Goal: Transaction & Acquisition: Register for event/course

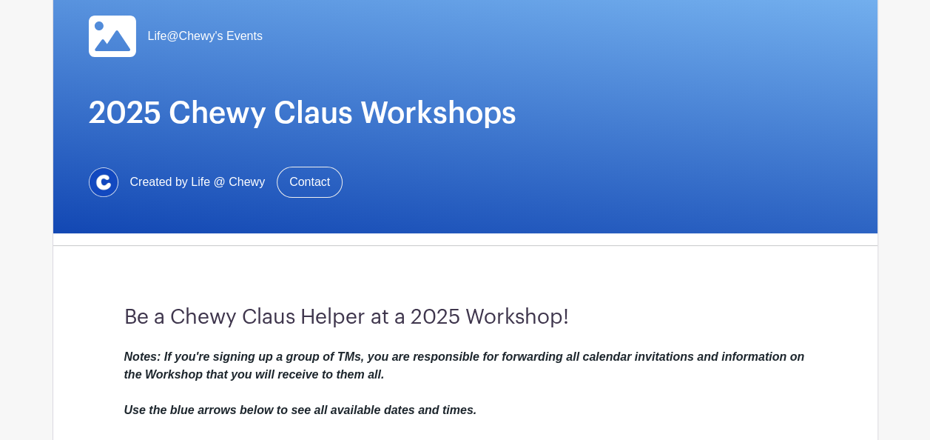
scroll to position [370, 0]
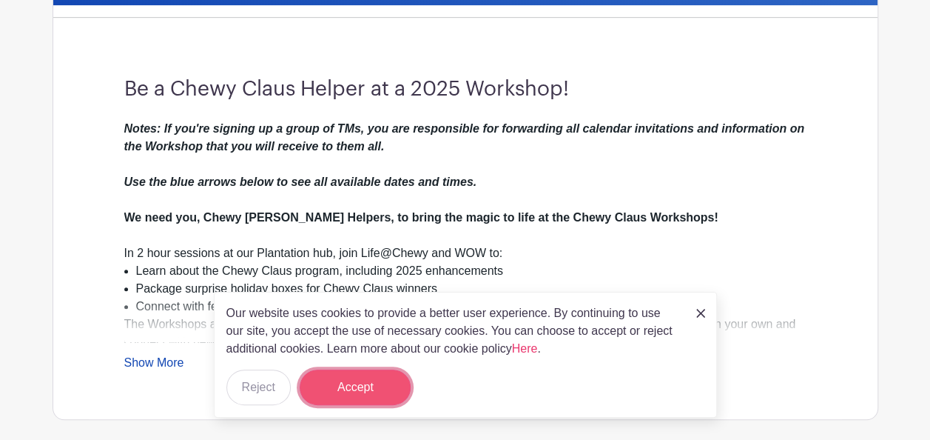
click at [335, 383] on button "Accept" at bounding box center [355, 387] width 111 height 36
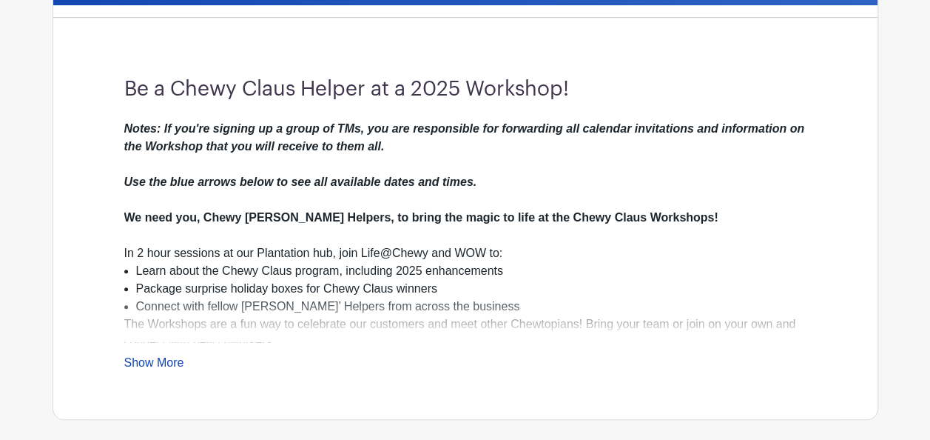
click at [164, 356] on link "Show More" at bounding box center [154, 365] width 60 height 19
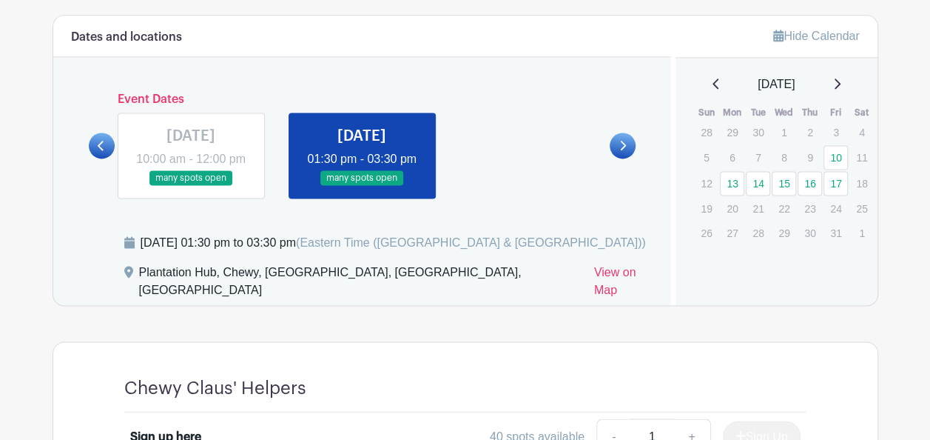
scroll to position [962, 0]
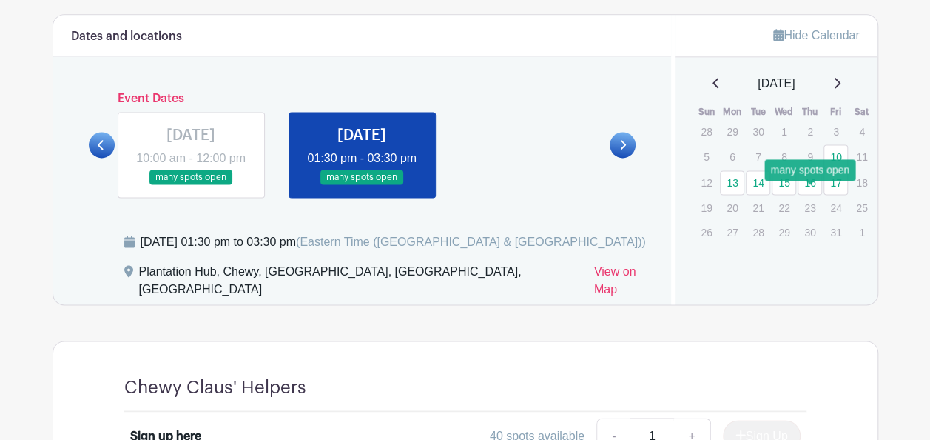
click at [810, 194] on link "16" at bounding box center [810, 182] width 24 height 24
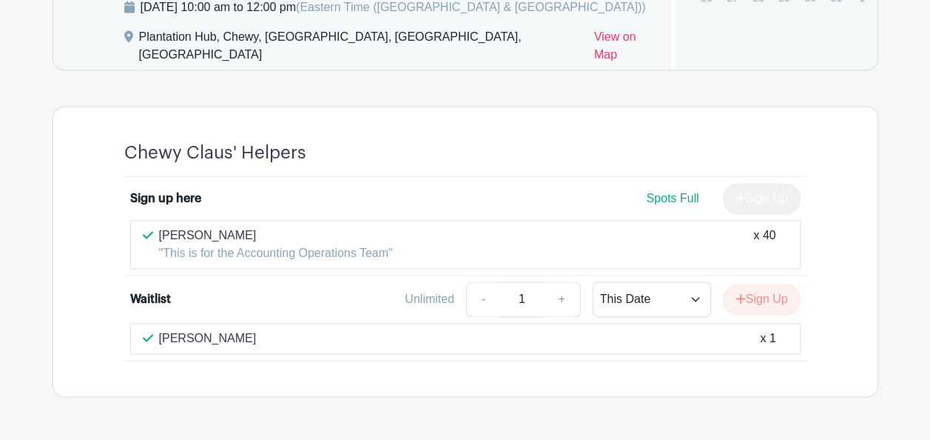
scroll to position [1094, 0]
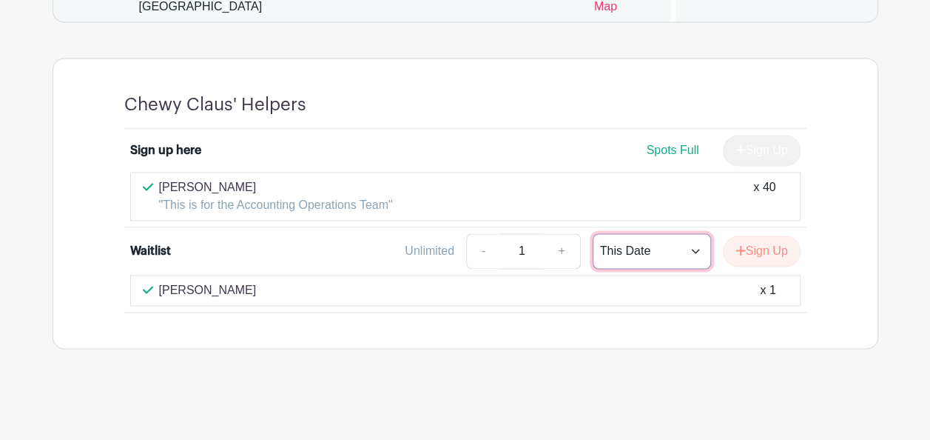
click at [690, 250] on select "This Date Select Dates" at bounding box center [652, 251] width 118 height 36
click at [750, 245] on button "Sign Up" at bounding box center [762, 250] width 78 height 31
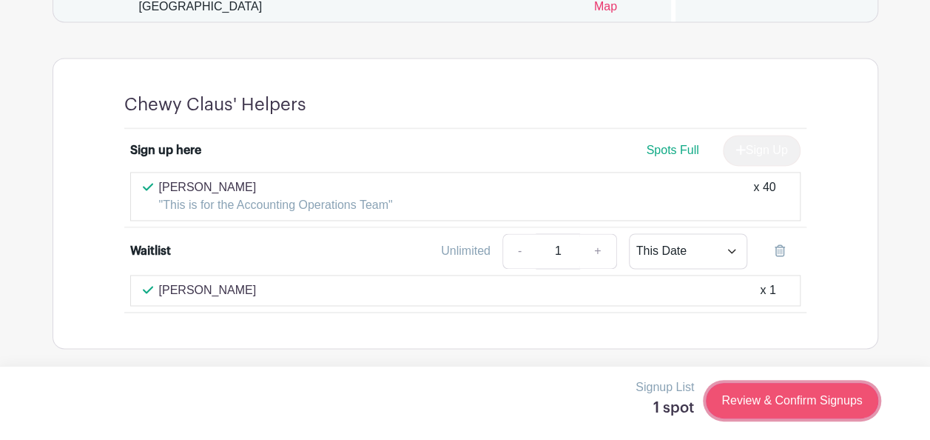
click at [795, 407] on link "Review & Confirm Signups" at bounding box center [792, 401] width 172 height 36
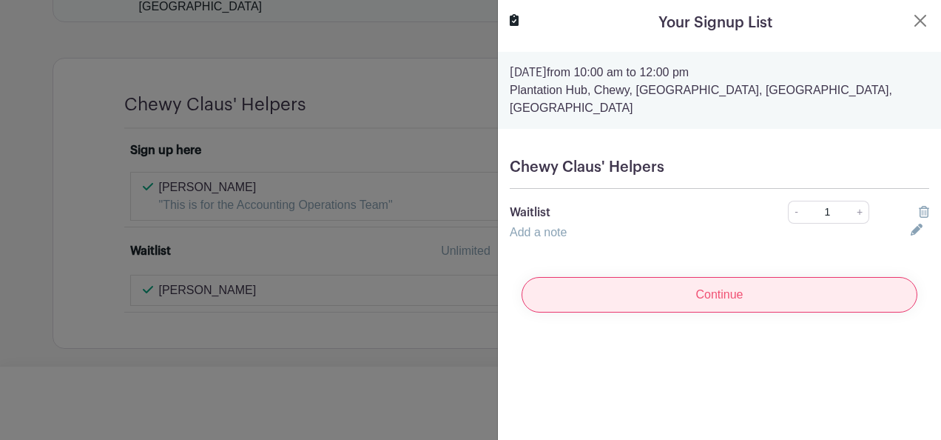
click at [734, 286] on input "Continue" at bounding box center [720, 295] width 396 height 36
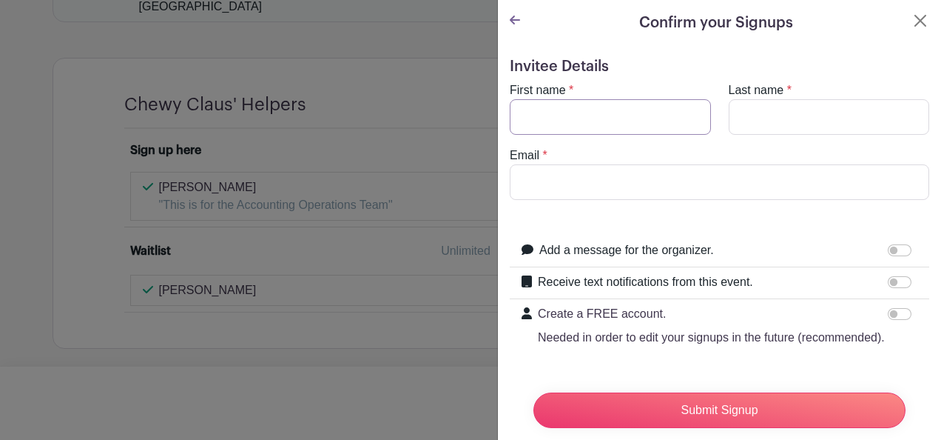
drag, startPoint x: 564, startPoint y: 117, endPoint x: 579, endPoint y: 118, distance: 15.6
click at [564, 117] on input "First name" at bounding box center [610, 117] width 201 height 36
type input "d"
type input "[PERSON_NAME]"
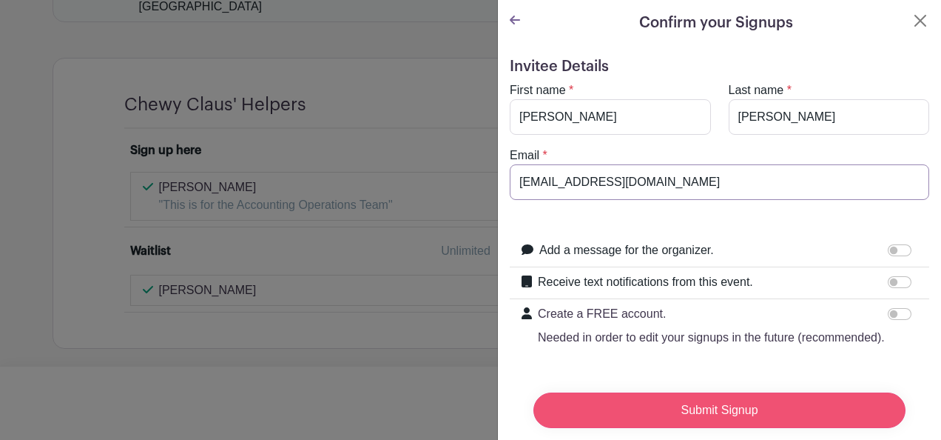
type input "[EMAIL_ADDRESS][DOMAIN_NAME]"
click at [713, 400] on input "Submit Signup" at bounding box center [720, 410] width 372 height 36
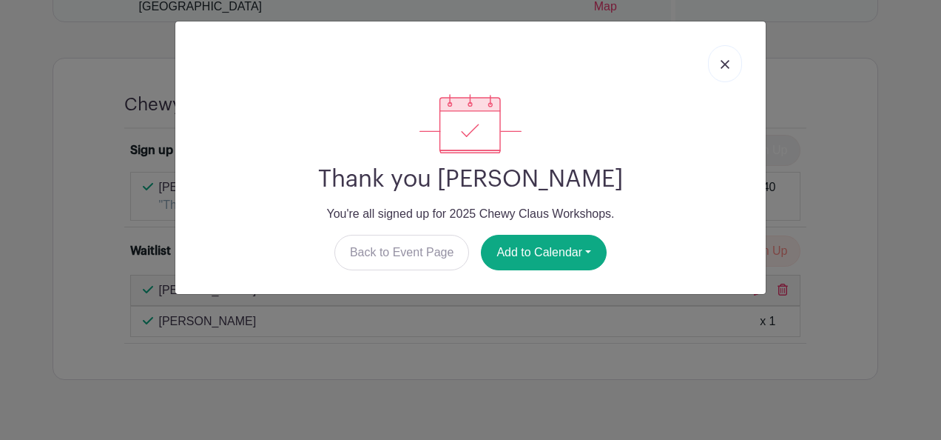
click at [724, 64] on img at bounding box center [725, 64] width 9 height 9
